Goal: Transaction & Acquisition: Purchase product/service

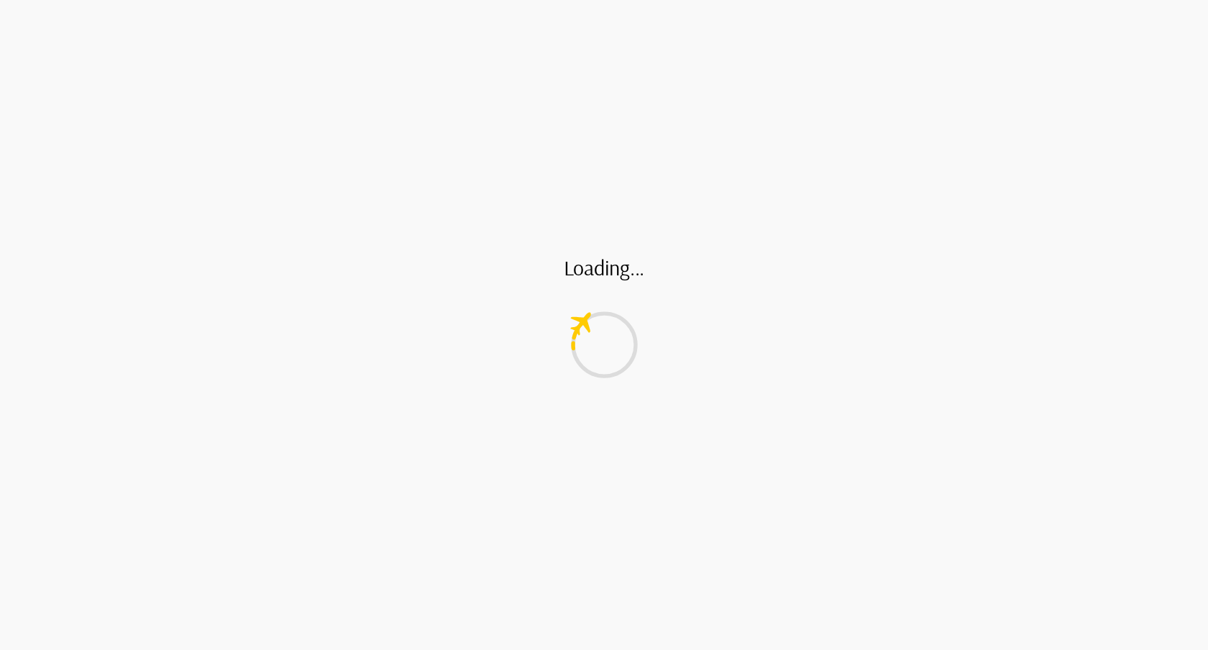
scroll to position [2, 0]
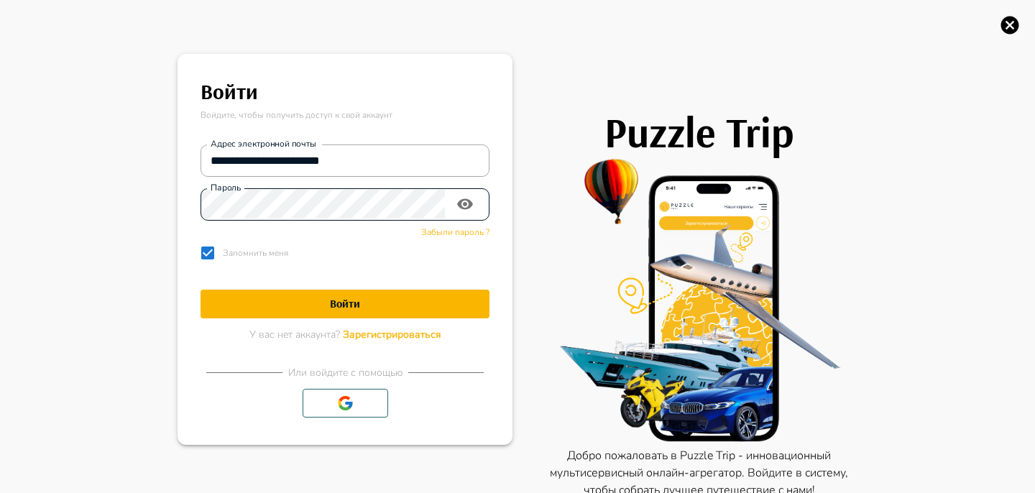
scroll to position [1, 0]
click at [1007, 25] on icon "button" at bounding box center [1011, 26] width 18 height 18
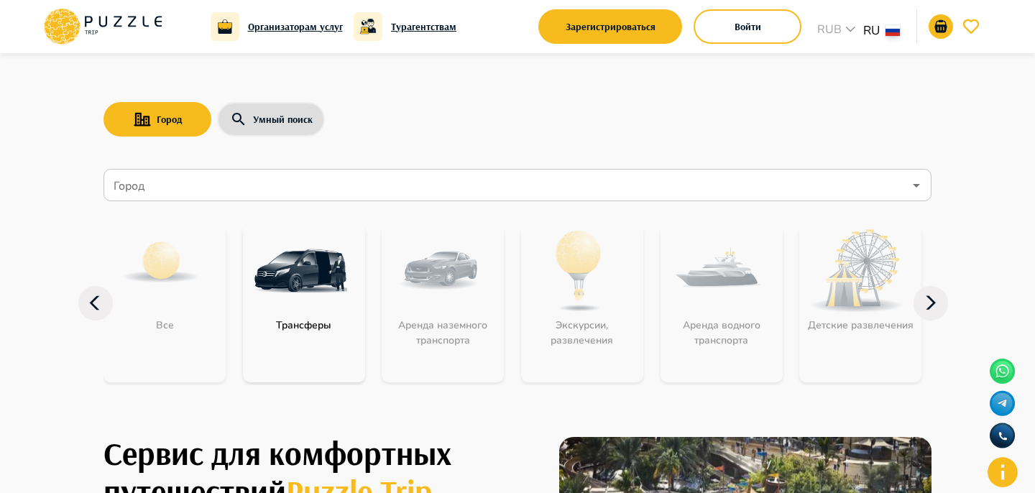
click at [690, 81] on div "Город Умный поиск Город Город Все Трансферы Аренда наземного транспорта Экскурс…" at bounding box center [517, 228] width 863 height 353
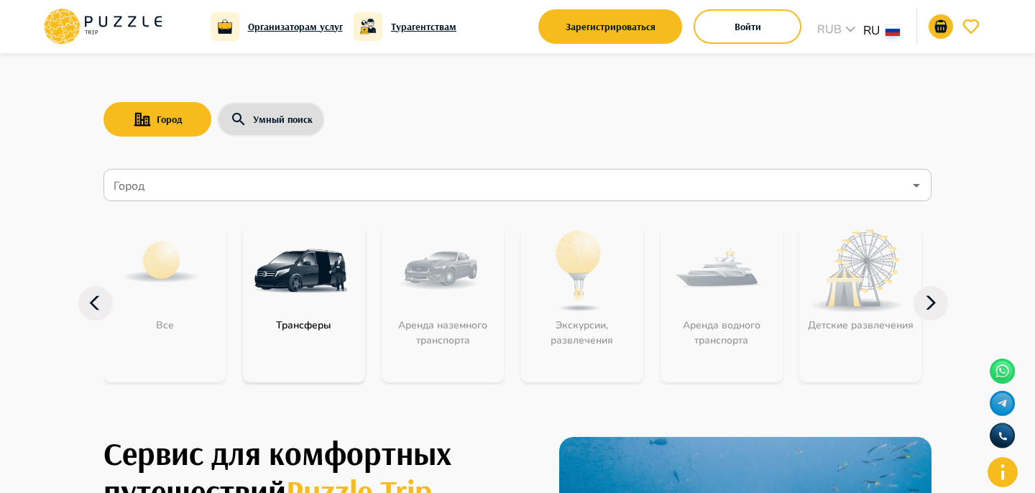
click at [719, 124] on div at bounding box center [517, 246] width 1035 height 493
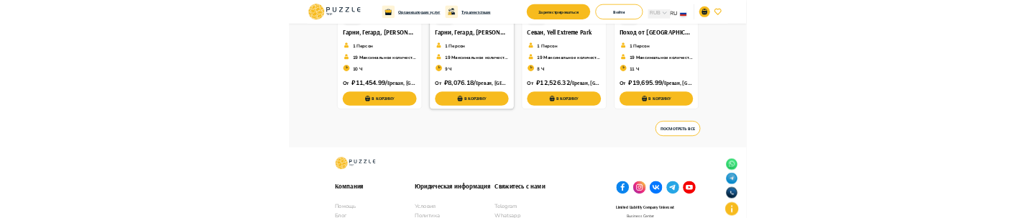
scroll to position [2402, 0]
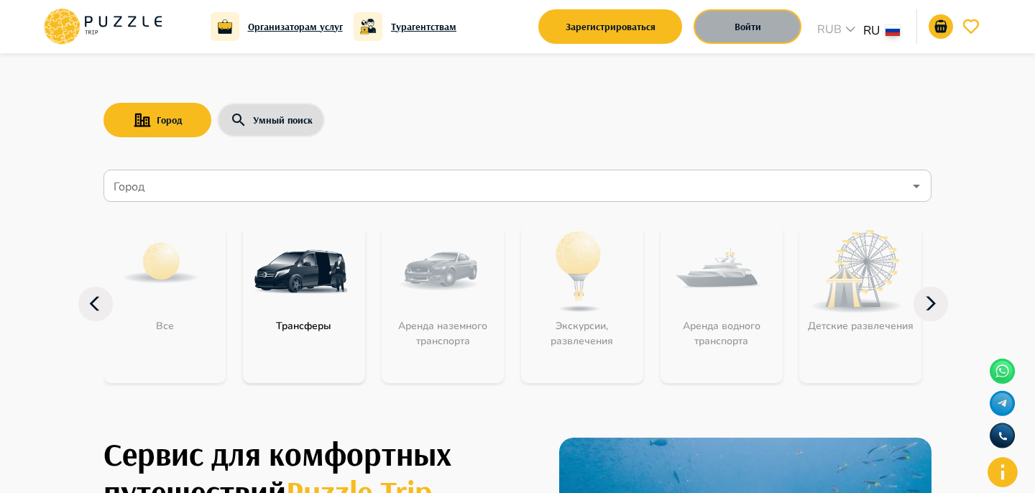
click at [748, 31] on button "Войти" at bounding box center [748, 26] width 108 height 35
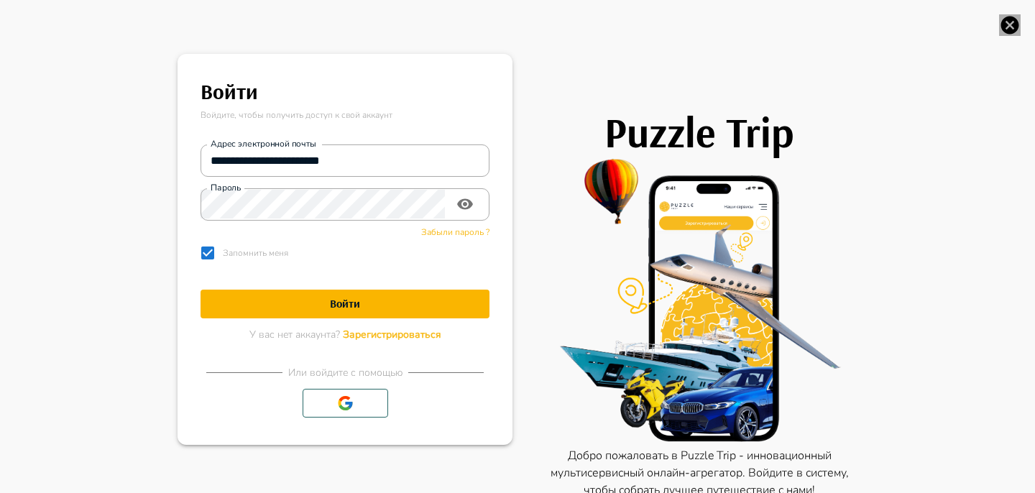
click at [1012, 17] on icon "button" at bounding box center [1011, 26] width 18 height 18
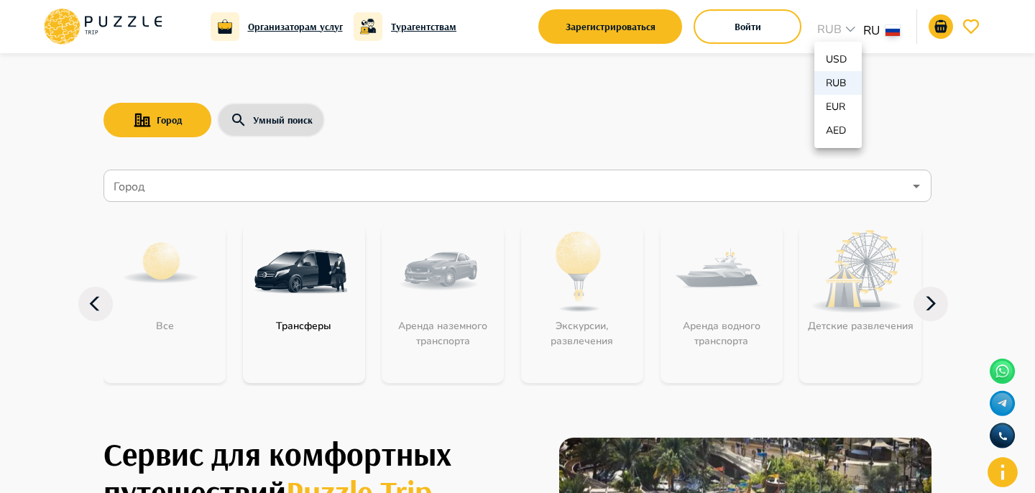
click at [879, 24] on div at bounding box center [517, 246] width 1035 height 493
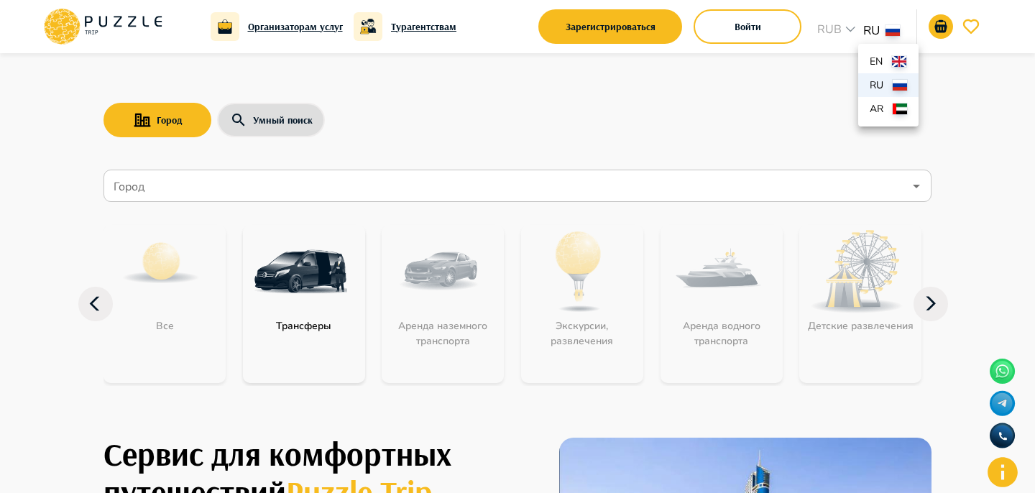
click at [483, 75] on div at bounding box center [517, 246] width 1035 height 493
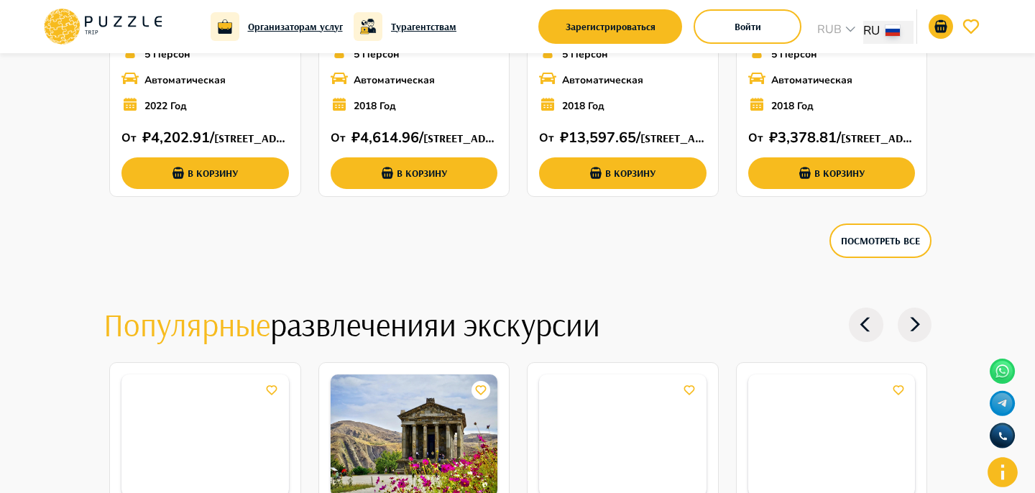
scroll to position [1947, 0]
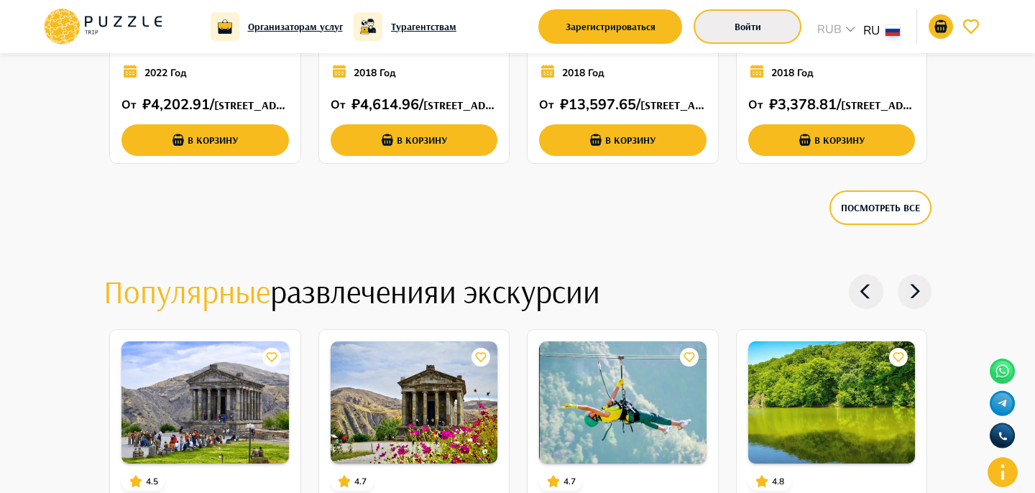
click at [731, 21] on button "Войти" at bounding box center [748, 26] width 108 height 35
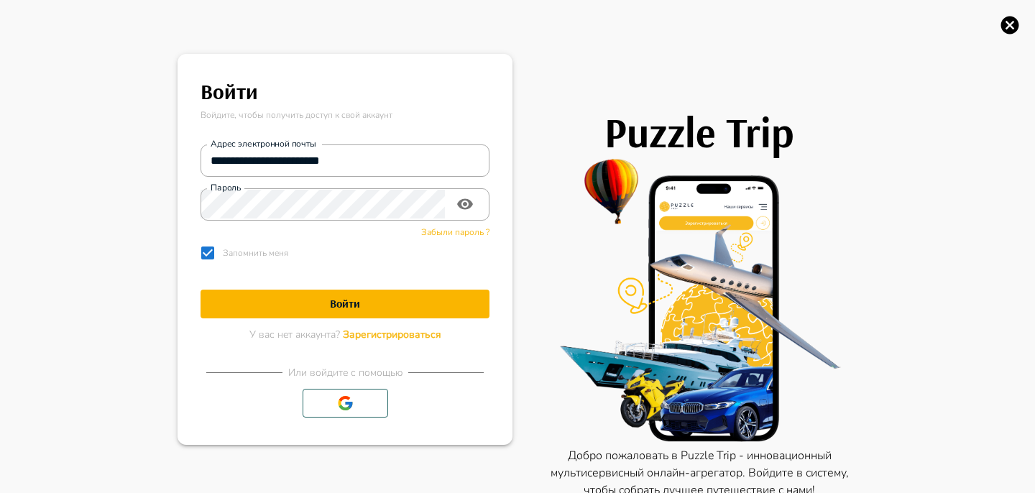
click at [1005, 24] on icon "button" at bounding box center [1011, 26] width 18 height 18
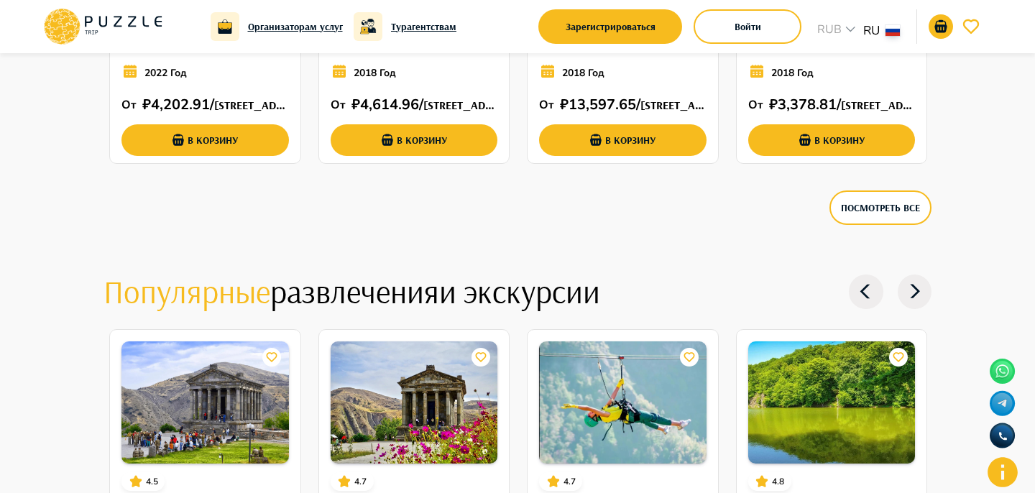
scroll to position [2331, 0]
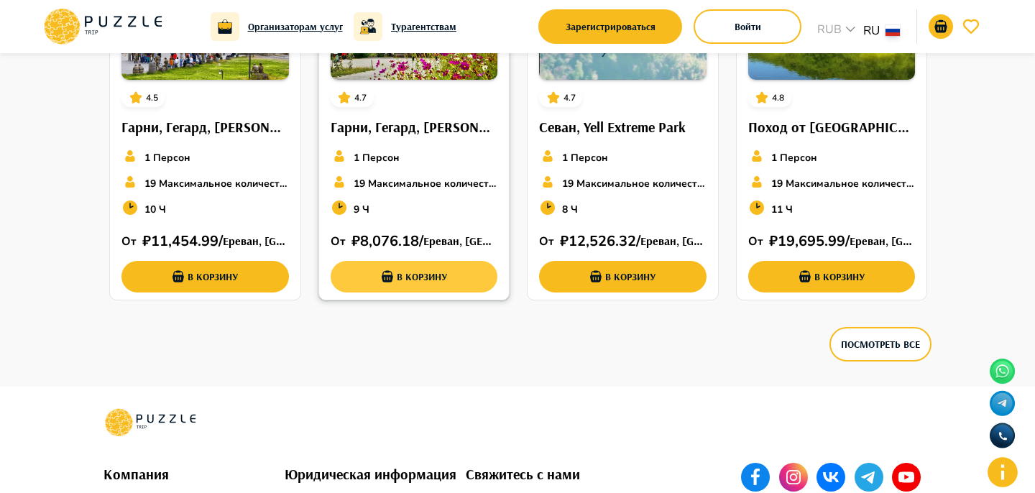
click at [448, 217] on button "В корзину" at bounding box center [415, 277] width 168 height 32
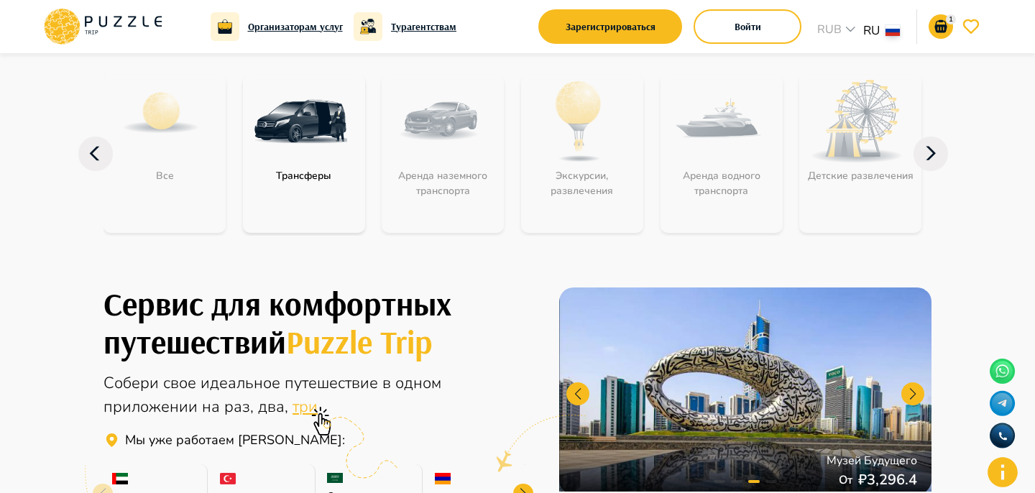
scroll to position [0, 0]
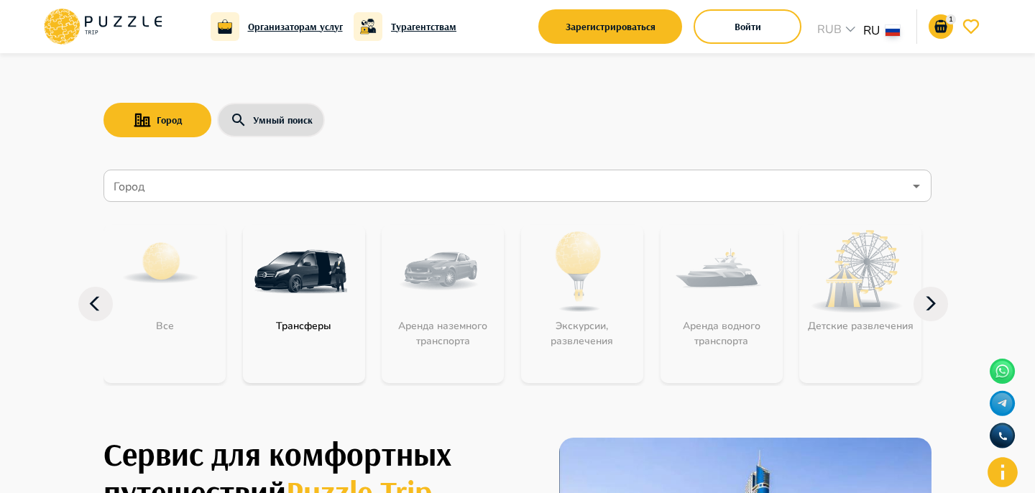
click at [210, 186] on input "Город" at bounding box center [507, 186] width 793 height 27
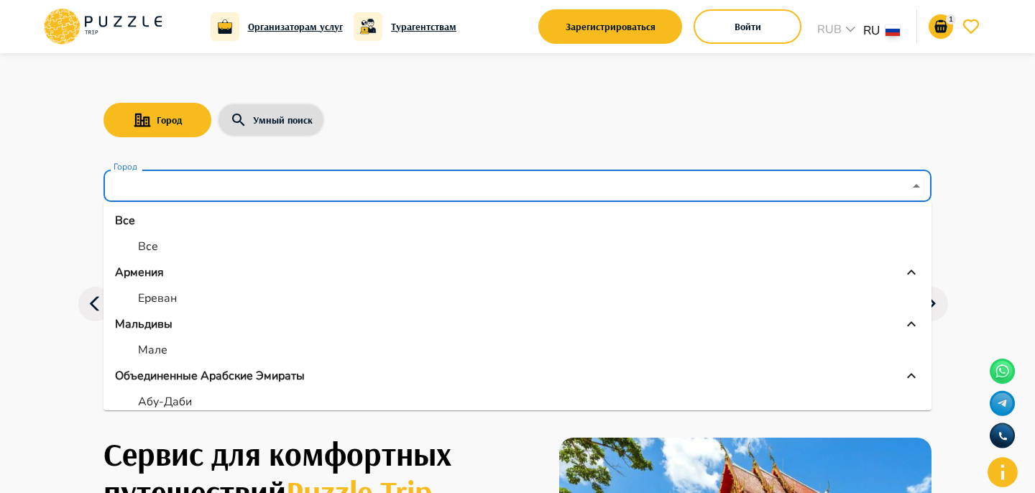
click at [168, 217] on li "Все" at bounding box center [518, 247] width 828 height 26
type input "***"
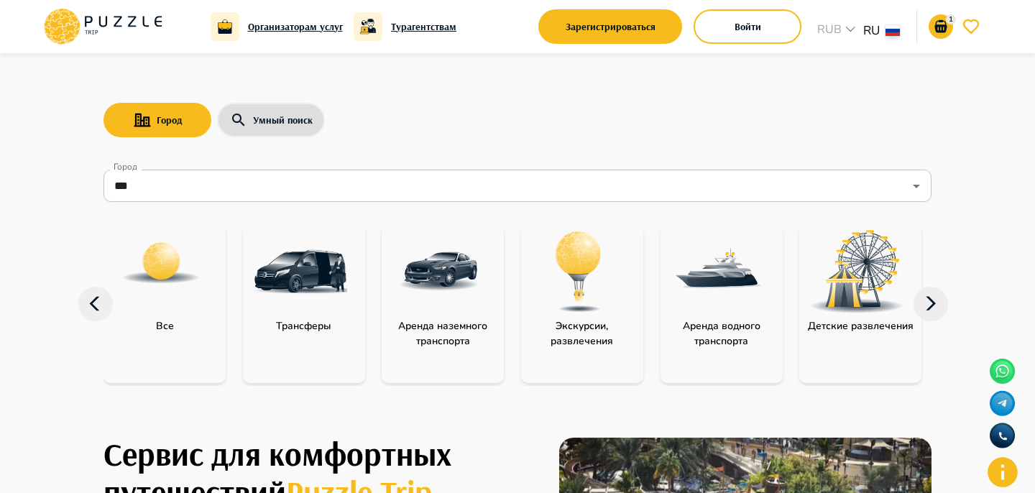
click at [485, 217] on img at bounding box center [439, 271] width 93 height 93
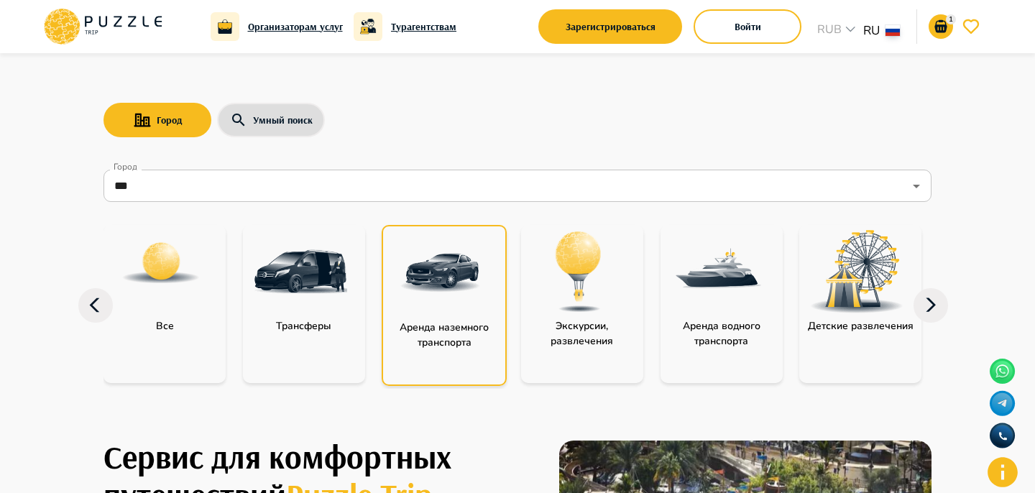
click at [485, 217] on img at bounding box center [440, 273] width 93 height 93
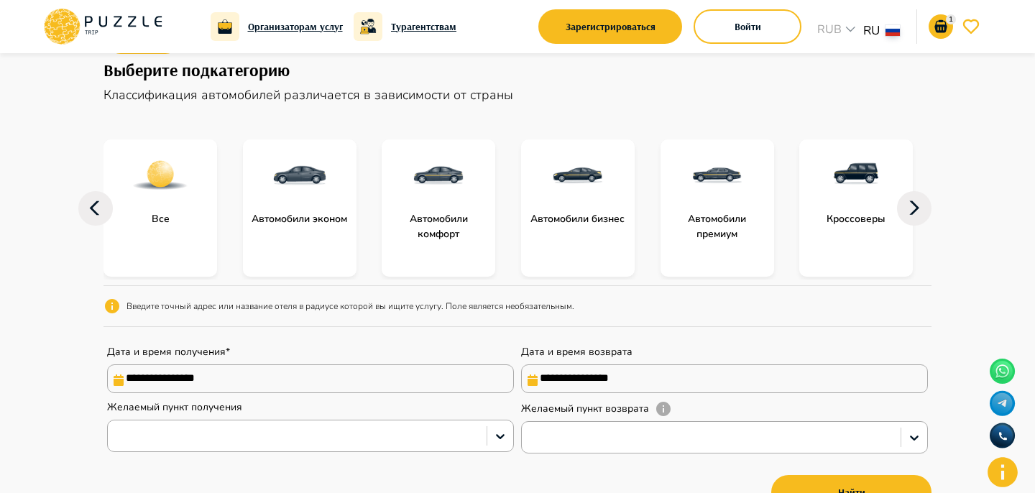
scroll to position [99, 0]
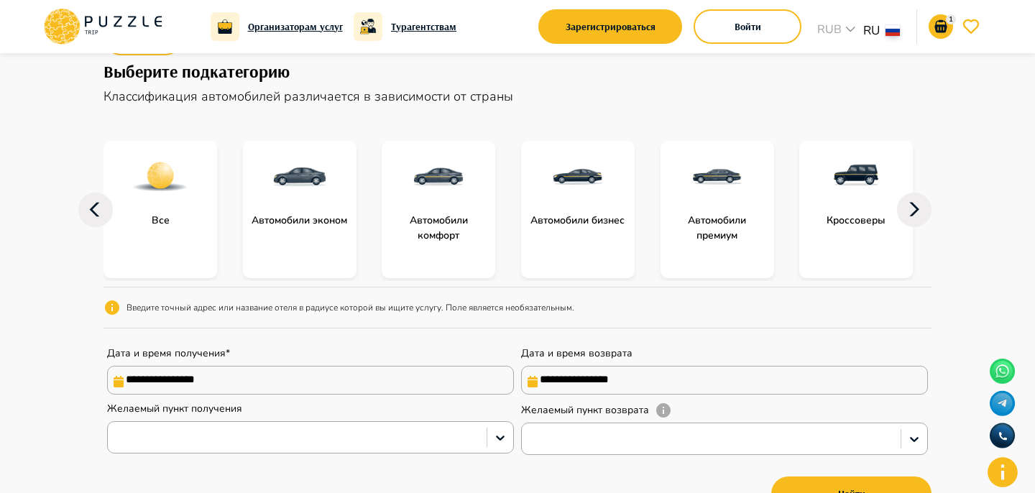
click at [290, 129] on div "**********" at bounding box center [518, 291] width 828 height 335
click at [303, 162] on img at bounding box center [300, 177] width 58 height 58
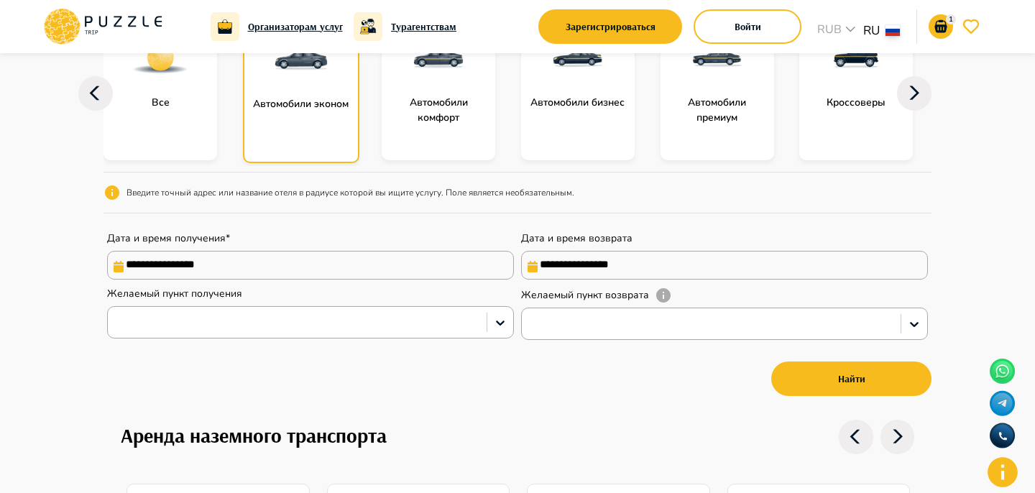
scroll to position [431, 0]
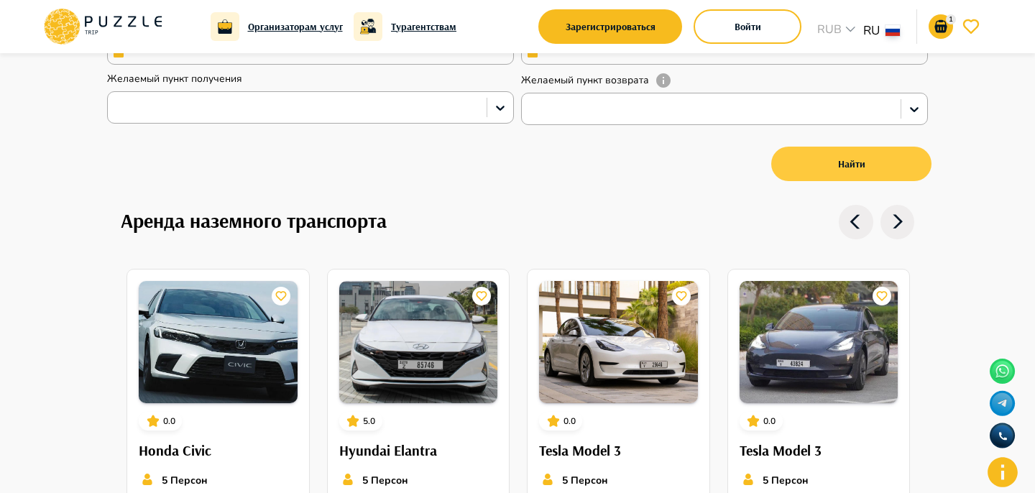
click at [831, 163] on button "Найти" at bounding box center [852, 164] width 160 height 35
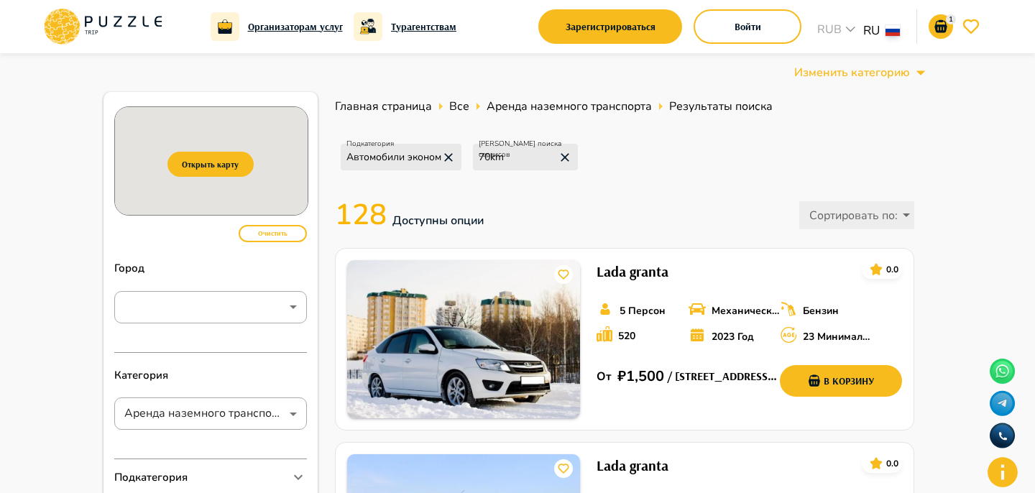
click at [86, 24] on icon at bounding box center [89, 21] width 8 height 11
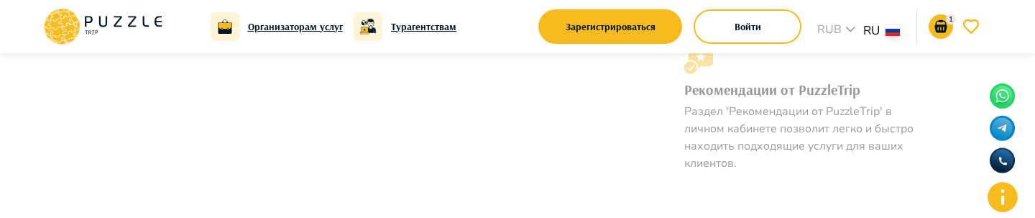
scroll to position [1459, 0]
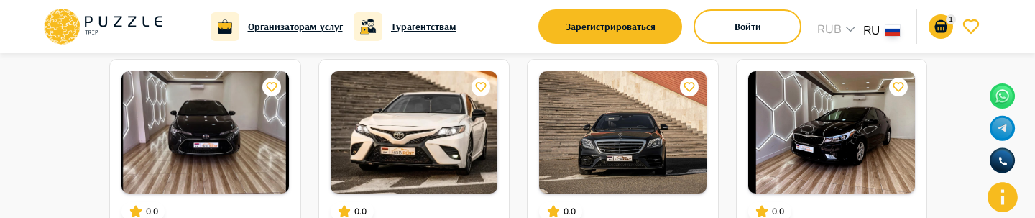
scroll to position [1874, 0]
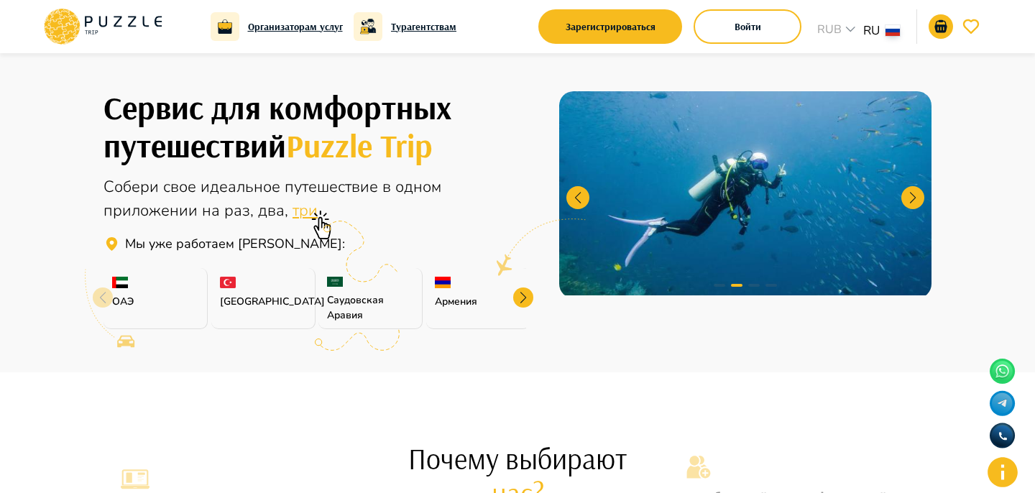
scroll to position [393, 0]
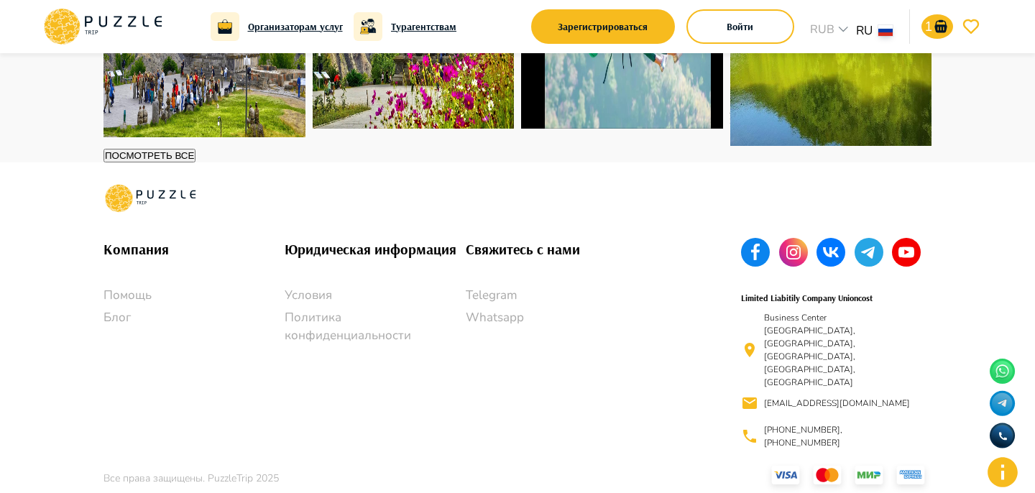
click at [703, 163] on div "Посмотреть все" at bounding box center [518, 156] width 828 height 14
click at [943, 22] on icon "notifications" at bounding box center [941, 26] width 17 height 17
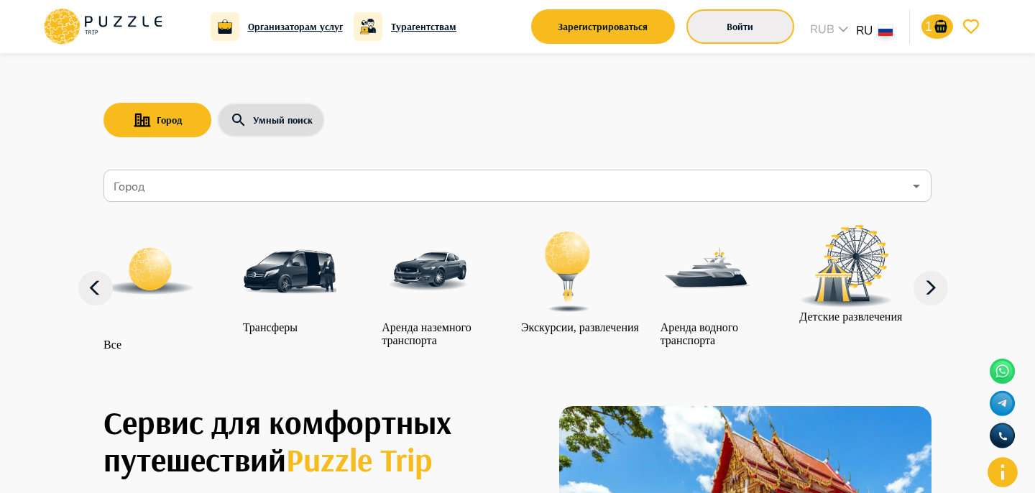
click at [744, 38] on button "Войти" at bounding box center [741, 26] width 108 height 35
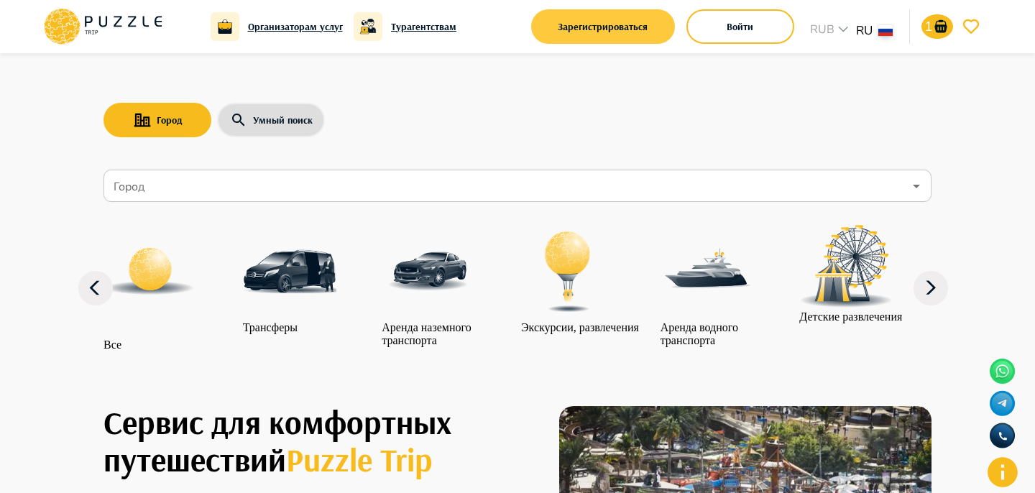
click at [637, 18] on button "Зарегистрироваться" at bounding box center [603, 26] width 144 height 35
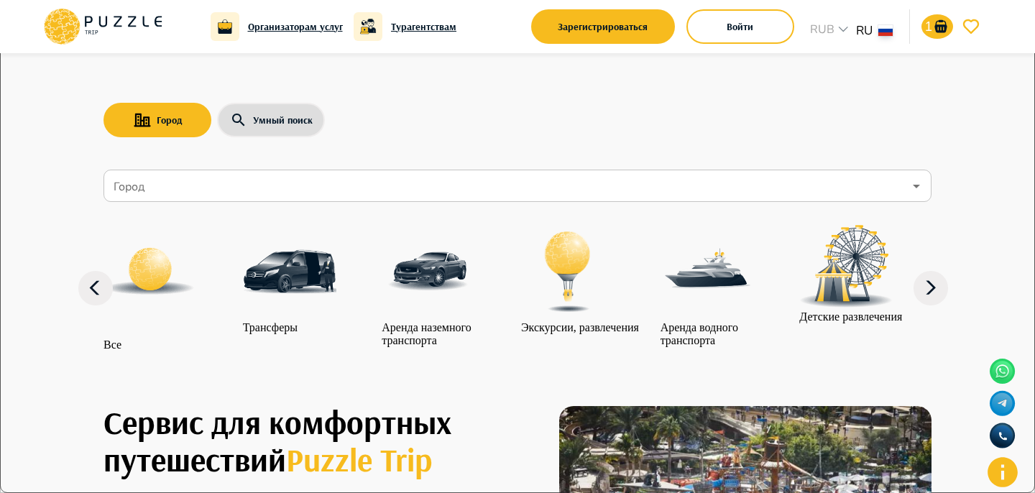
type input "**********"
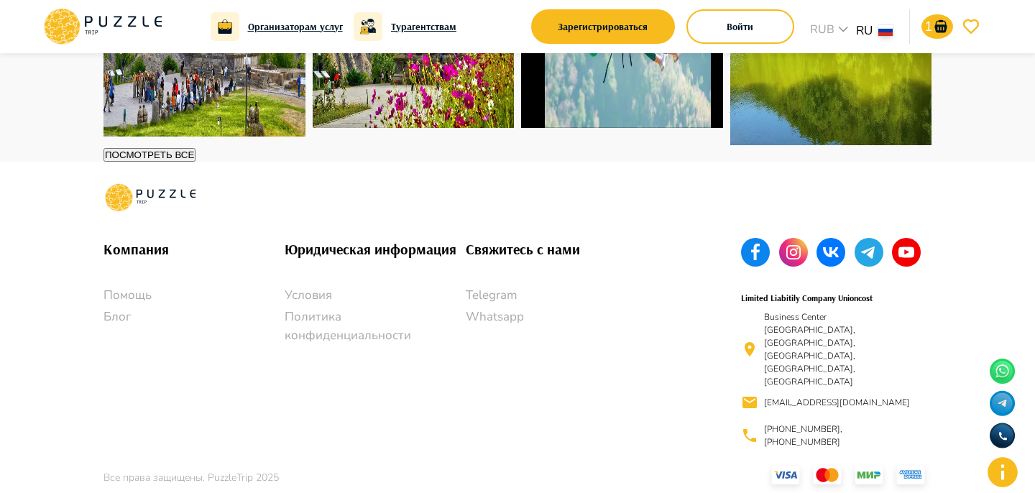
scroll to position [2471, 0]
click at [391, 128] on button "Добавлено" at bounding box center [352, 117] width 78 height 21
click at [388, 127] on button "Добавлено" at bounding box center [352, 117] width 78 height 21
click at [710, 38] on button "Войти" at bounding box center [741, 26] width 108 height 35
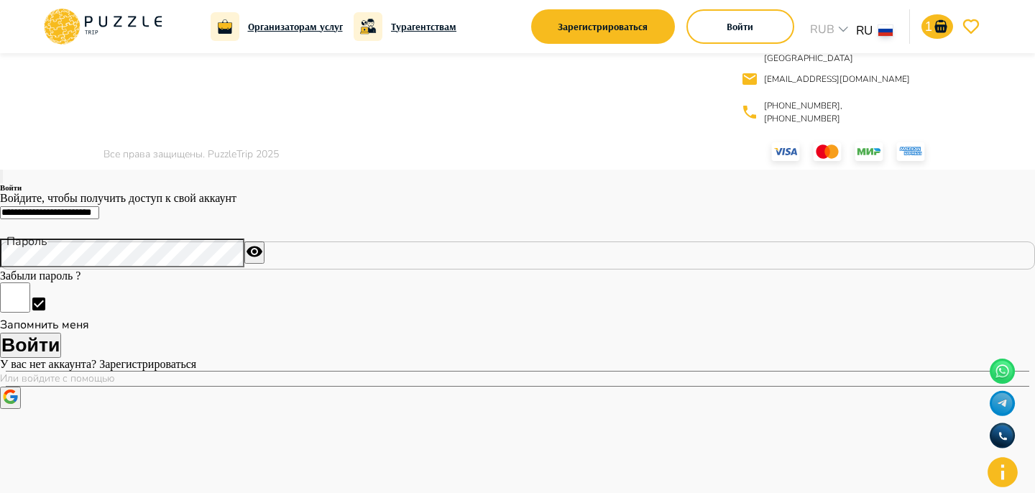
click at [1, 180] on icon "button" at bounding box center [1, 180] width 0 height 0
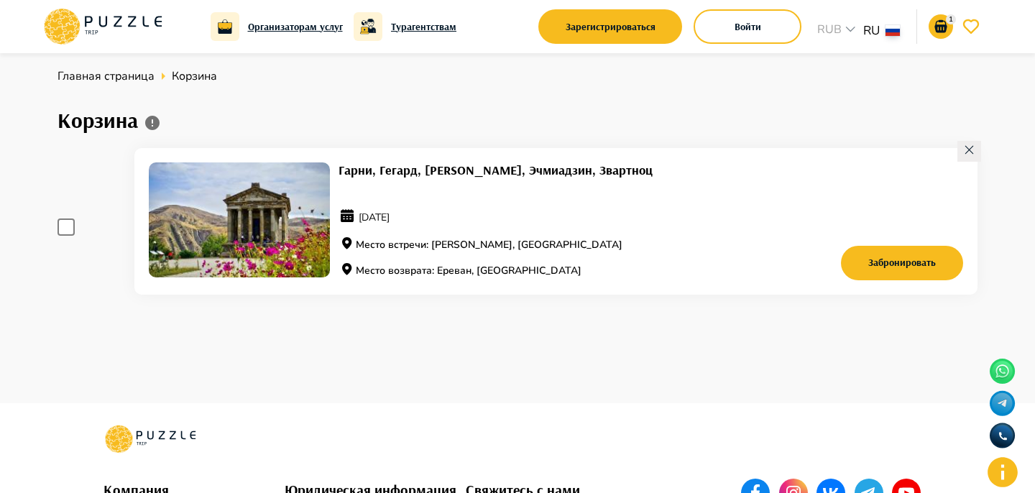
click at [971, 149] on icon at bounding box center [970, 150] width 12 height 12
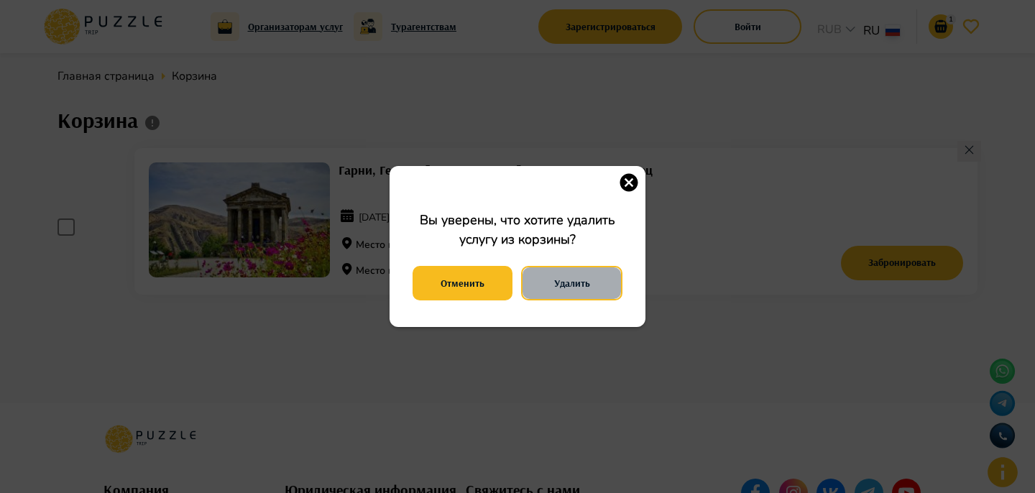
click at [523, 273] on div "Отменить Удалить" at bounding box center [518, 283] width 210 height 42
click at [557, 281] on button "Удалить" at bounding box center [571, 283] width 101 height 35
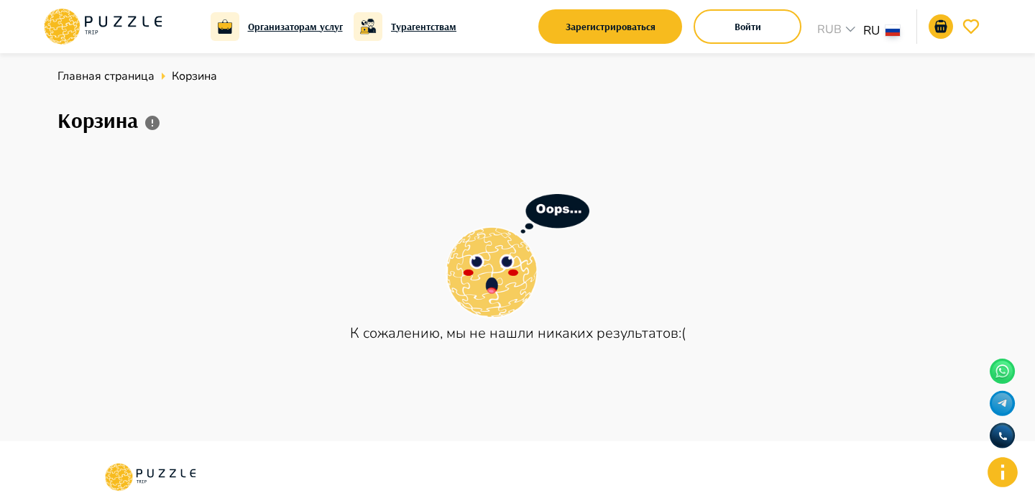
click at [129, 23] on icon at bounding box center [103, 26] width 122 height 37
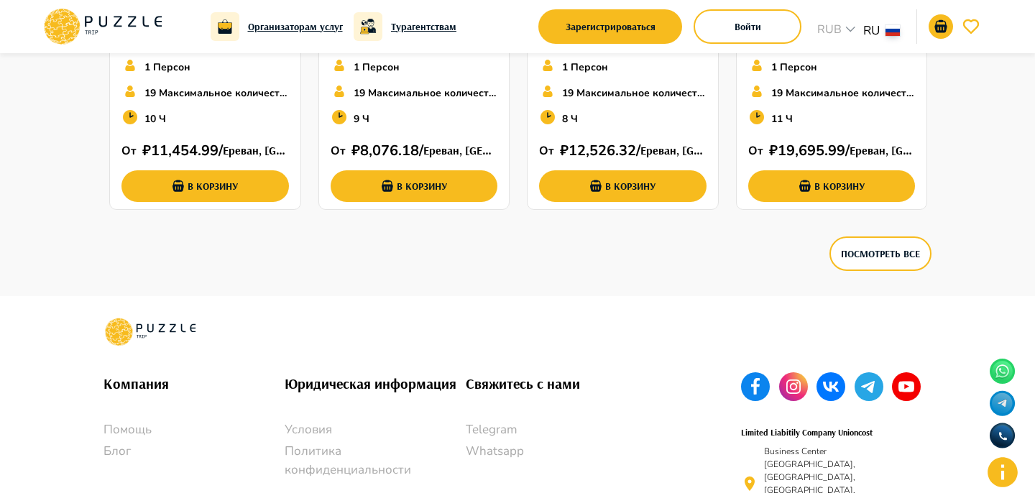
scroll to position [2517, 0]
